Goal: Task Accomplishment & Management: Manage account settings

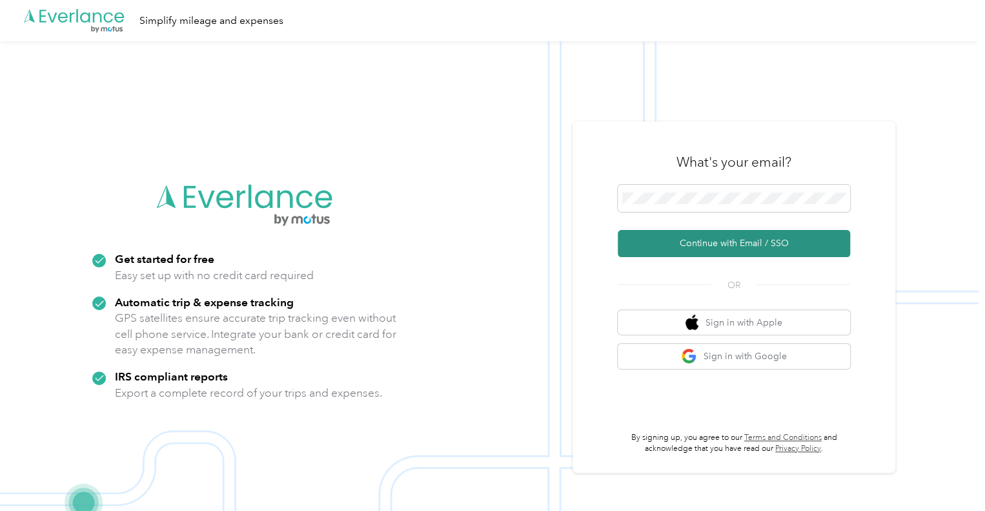
click at [737, 250] on button "Continue with Email / SSO" at bounding box center [734, 243] width 232 height 27
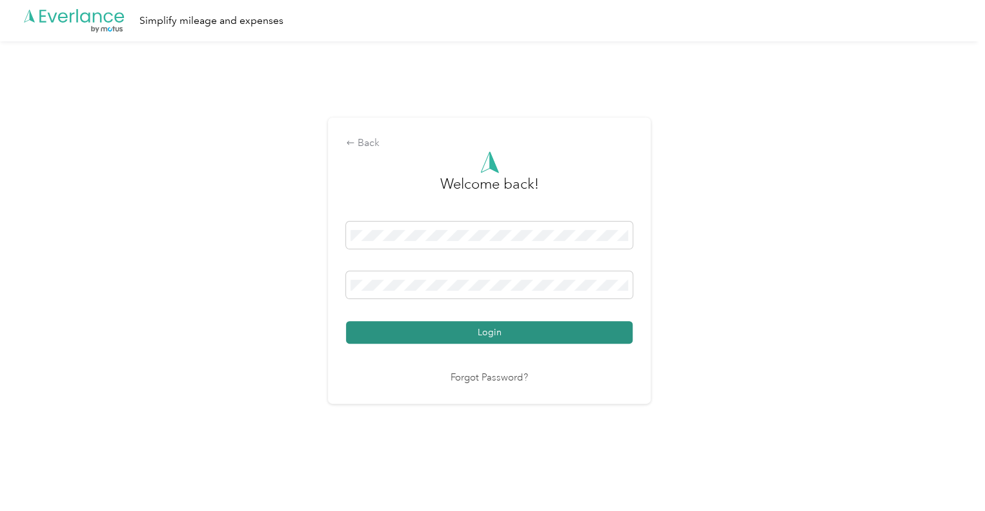
click at [464, 329] on button "Login" at bounding box center [489, 332] width 287 height 23
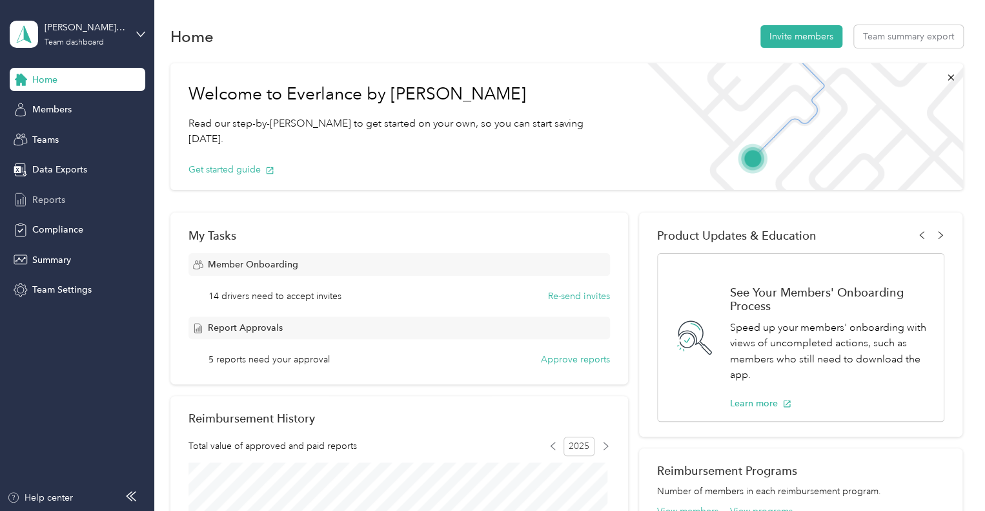
click at [41, 201] on span "Reports" at bounding box center [48, 200] width 33 height 14
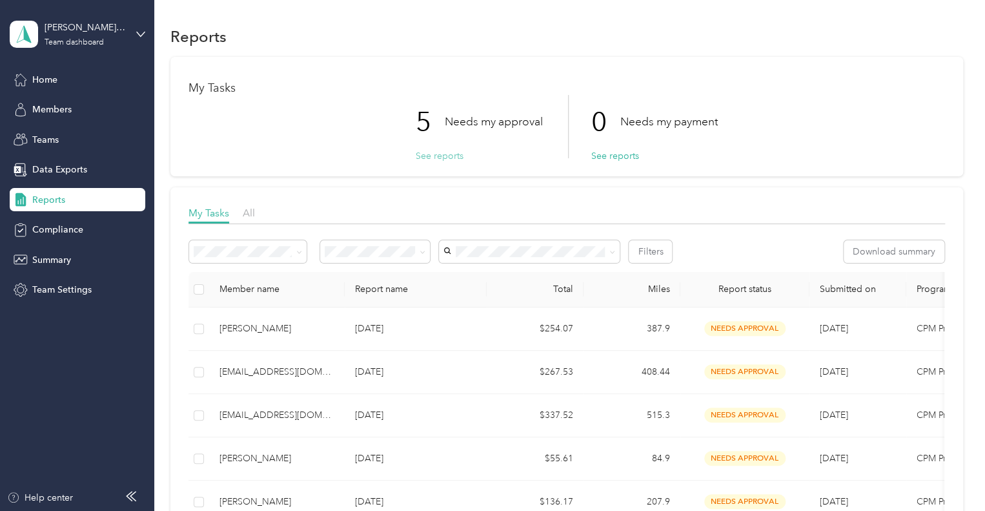
click at [432, 157] on button "See reports" at bounding box center [440, 156] width 48 height 14
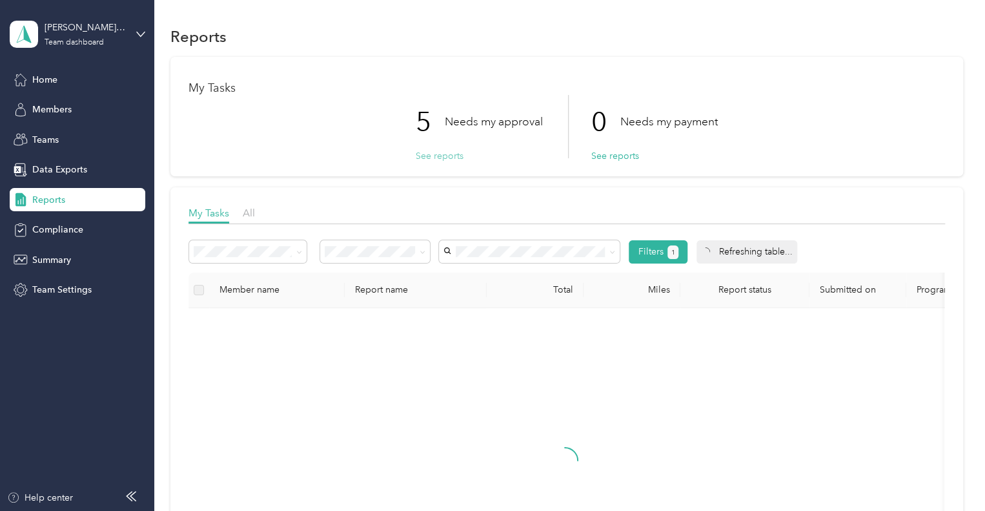
click at [432, 157] on button "See reports" at bounding box center [440, 156] width 48 height 14
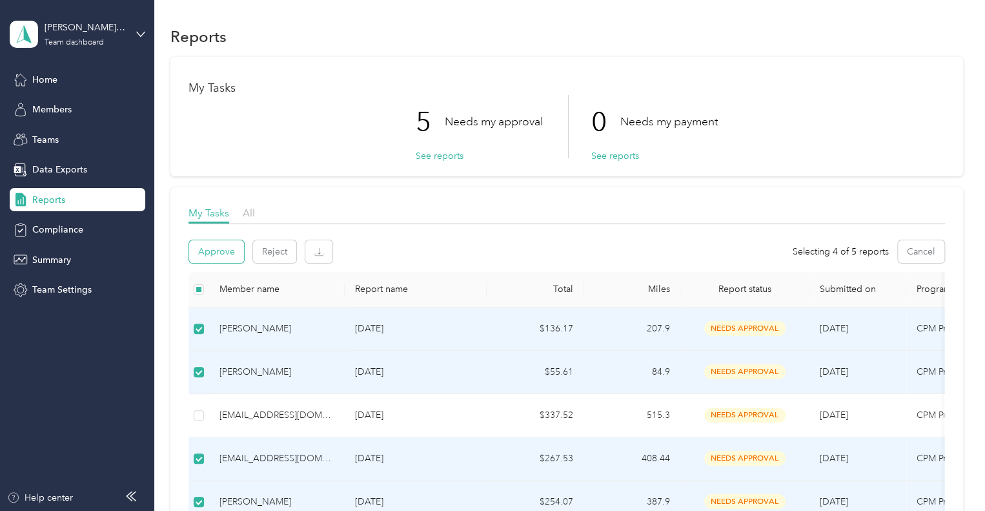
click at [209, 254] on button "Approve" at bounding box center [216, 251] width 55 height 23
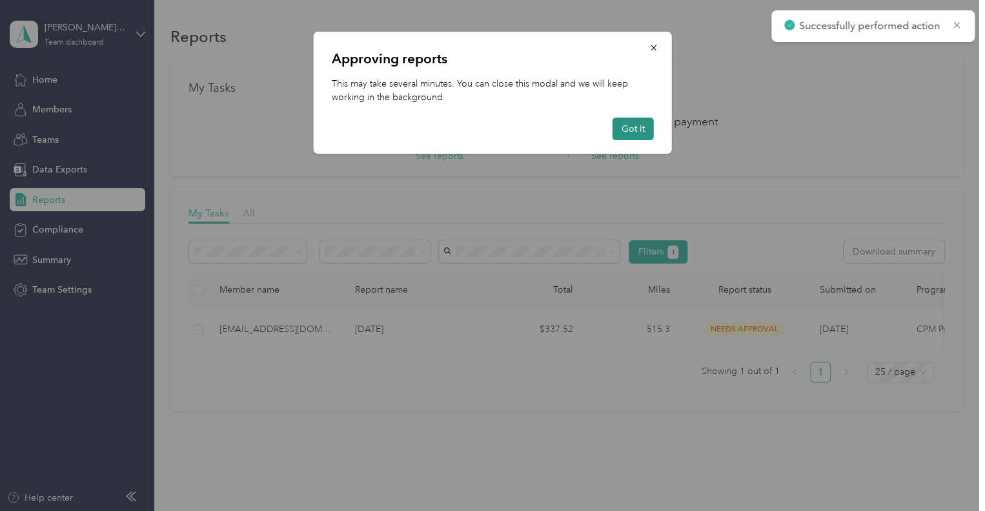
click at [627, 128] on button "Got it" at bounding box center [633, 128] width 41 height 23
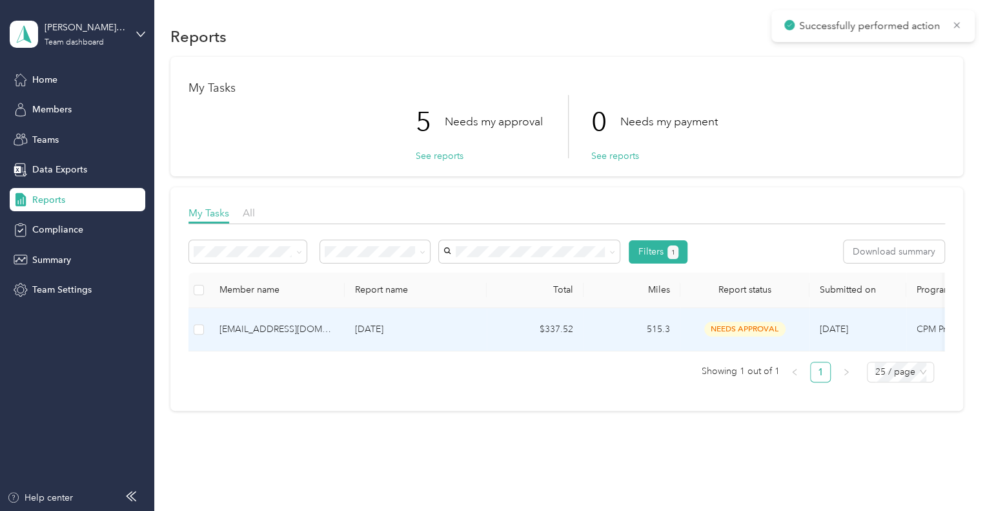
click at [280, 332] on div "[EMAIL_ADDRESS][DOMAIN_NAME]" at bounding box center [276, 329] width 115 height 14
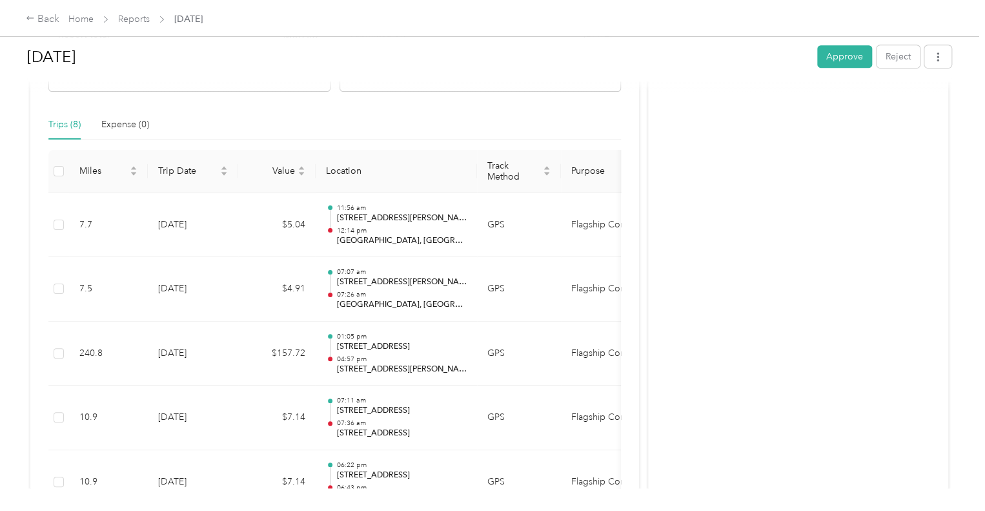
scroll to position [15, 0]
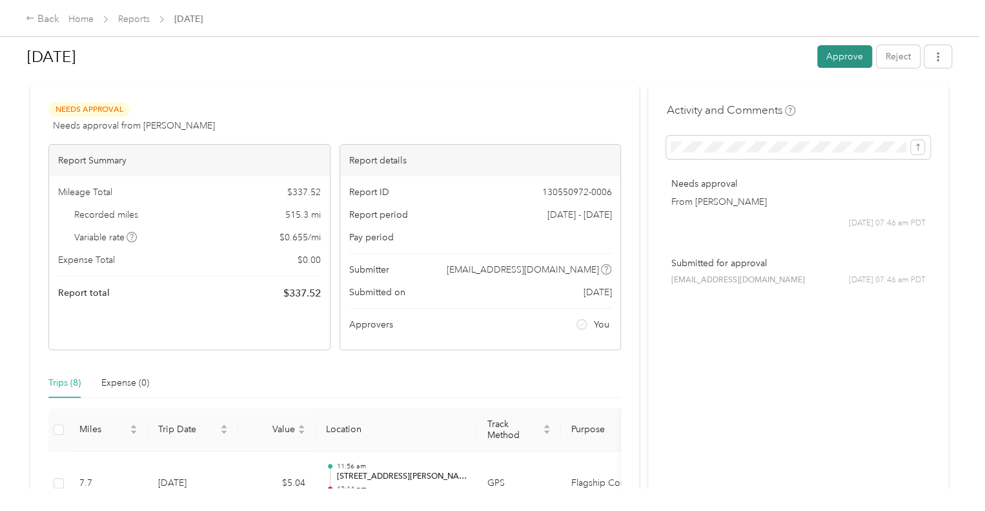
click at [836, 56] on button "Approve" at bounding box center [844, 56] width 55 height 23
